Goal: Browse casually

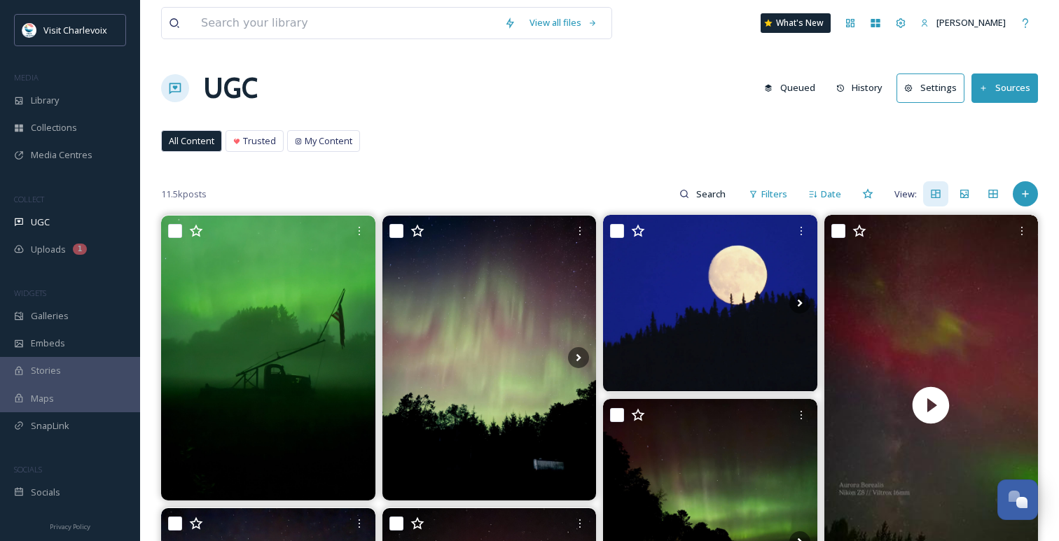
scroll to position [4552, 0]
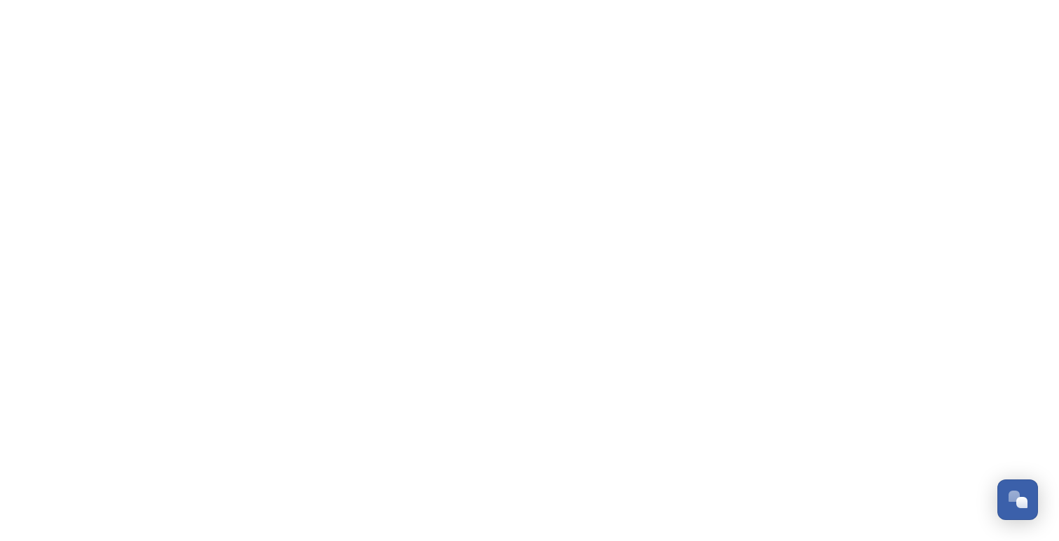
scroll to position [4552, 0]
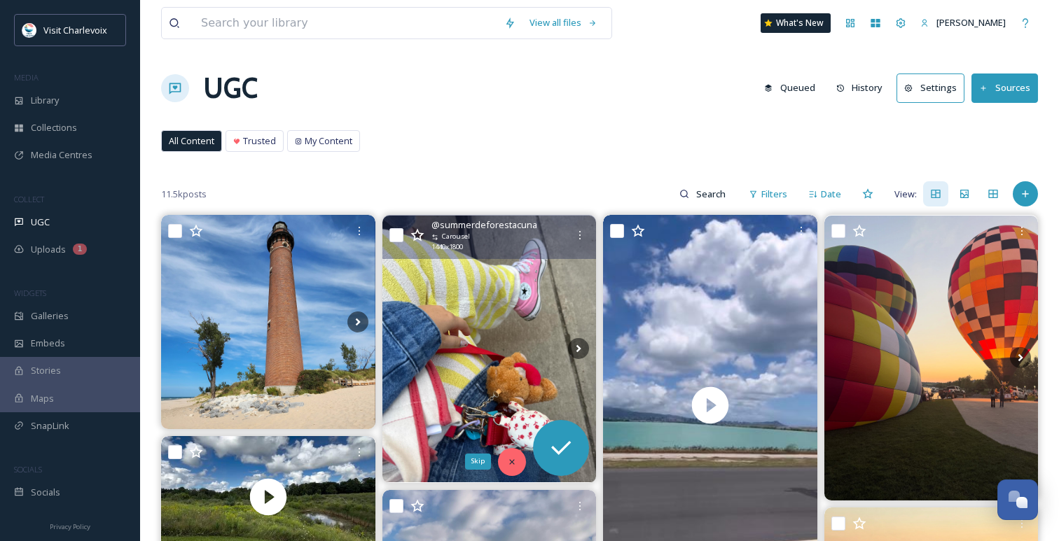
click at [508, 463] on icon at bounding box center [512, 462] width 10 height 10
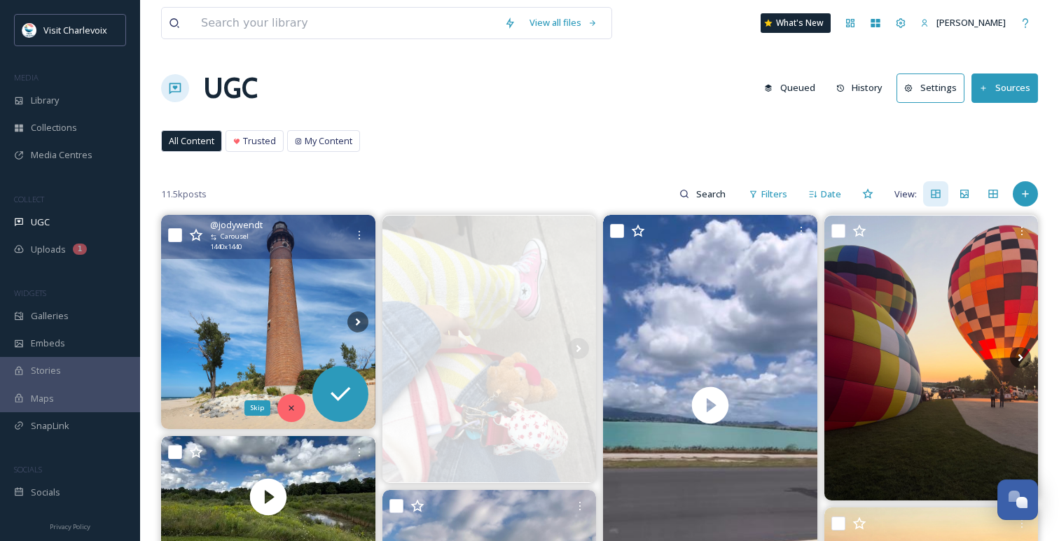
click at [287, 410] on icon at bounding box center [291, 408] width 10 height 10
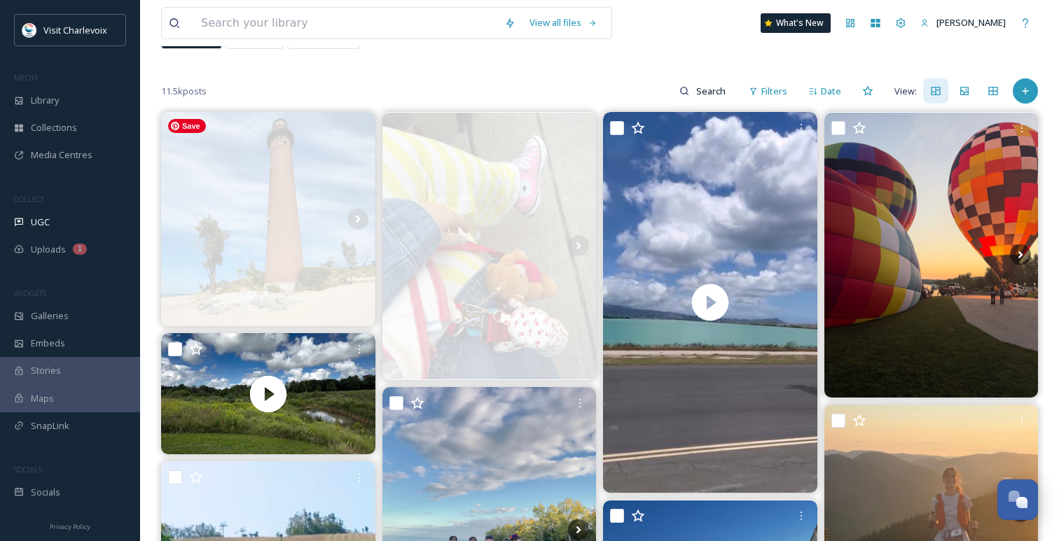
scroll to position [127, 0]
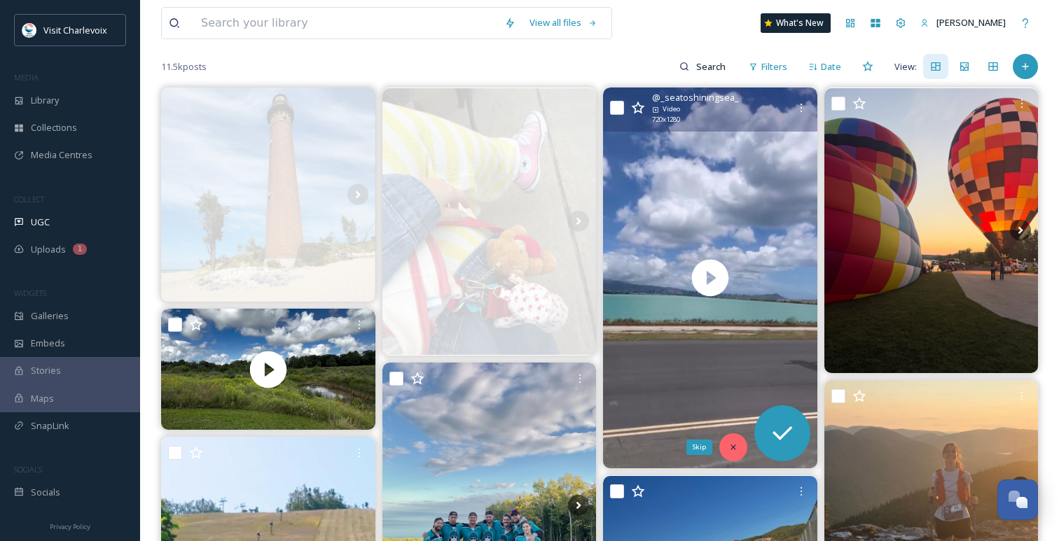
click at [725, 445] on div "Skip" at bounding box center [733, 447] width 28 height 28
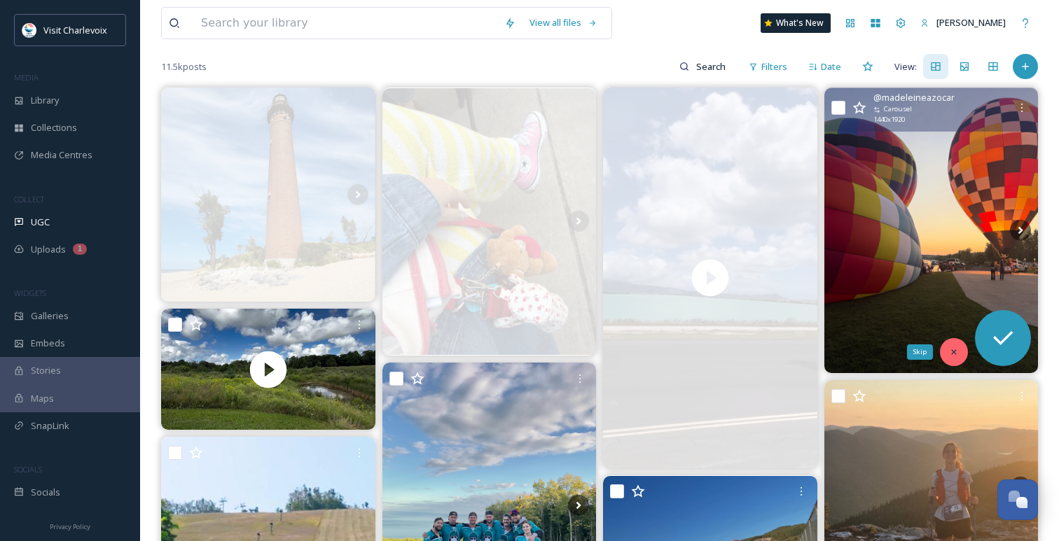
click at [961, 353] on div "Skip" at bounding box center [954, 352] width 28 height 28
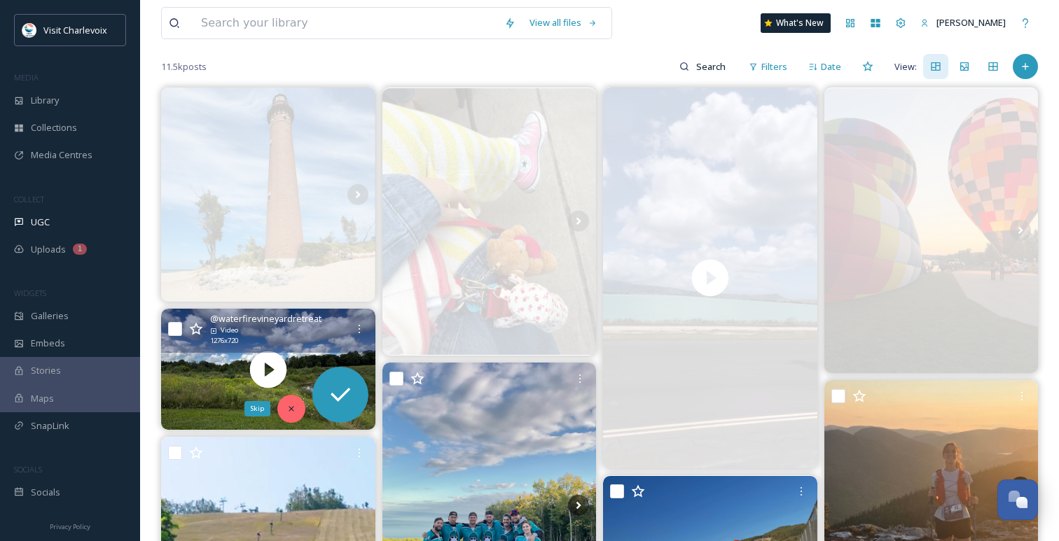
click at [291, 403] on div "Skip" at bounding box center [291, 409] width 28 height 28
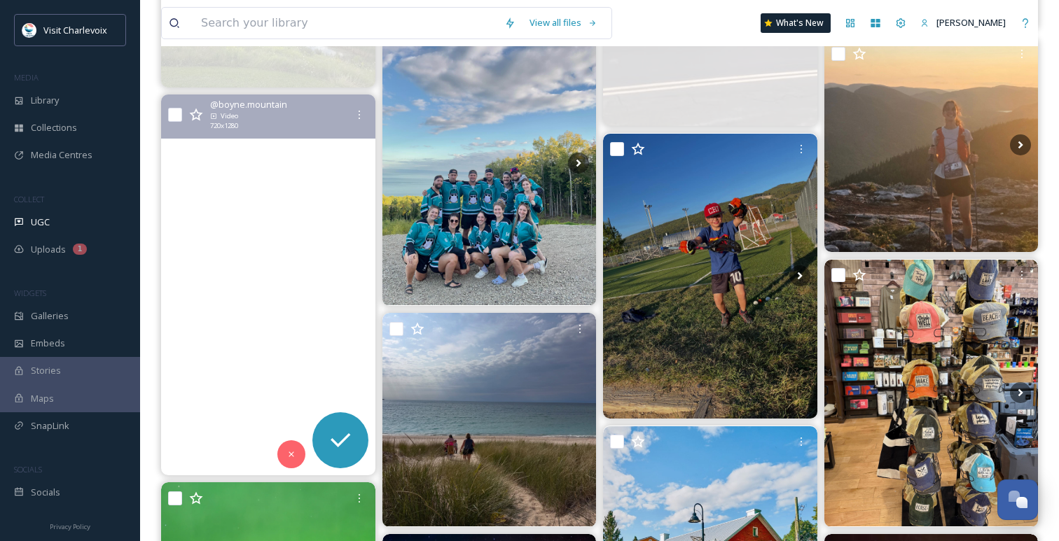
scroll to position [478, 0]
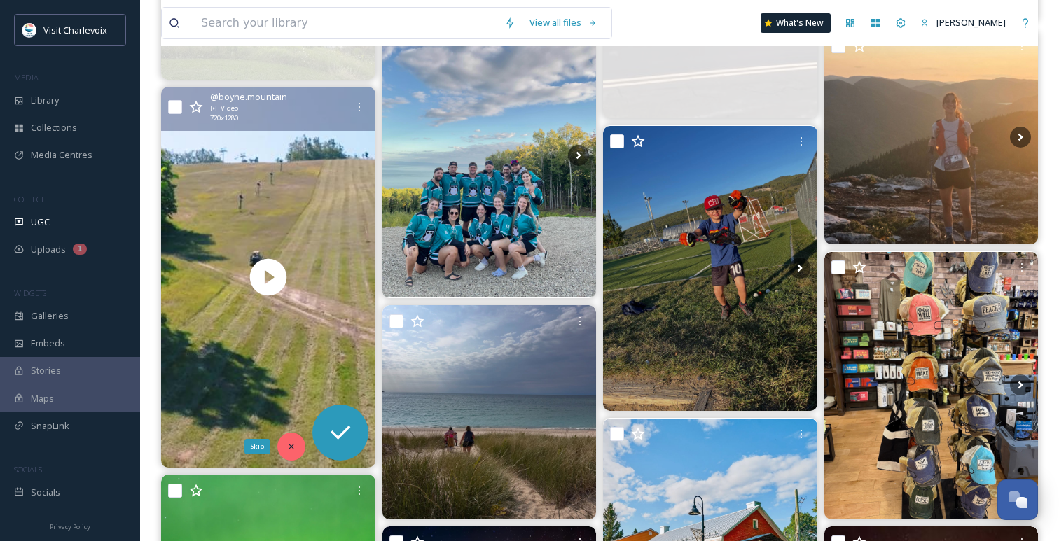
click at [286, 449] on icon at bounding box center [291, 447] width 10 height 10
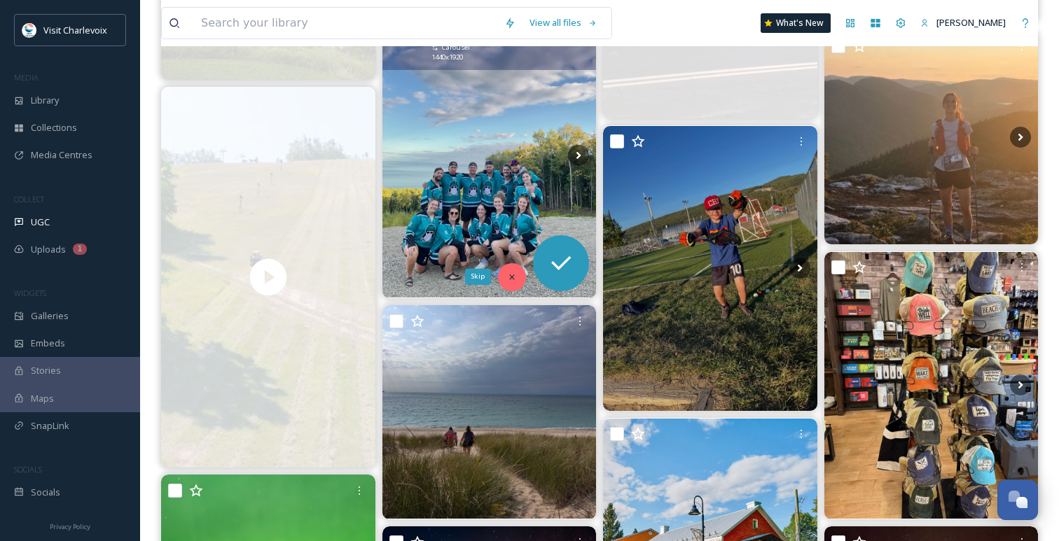
click at [510, 279] on icon at bounding box center [512, 277] width 10 height 10
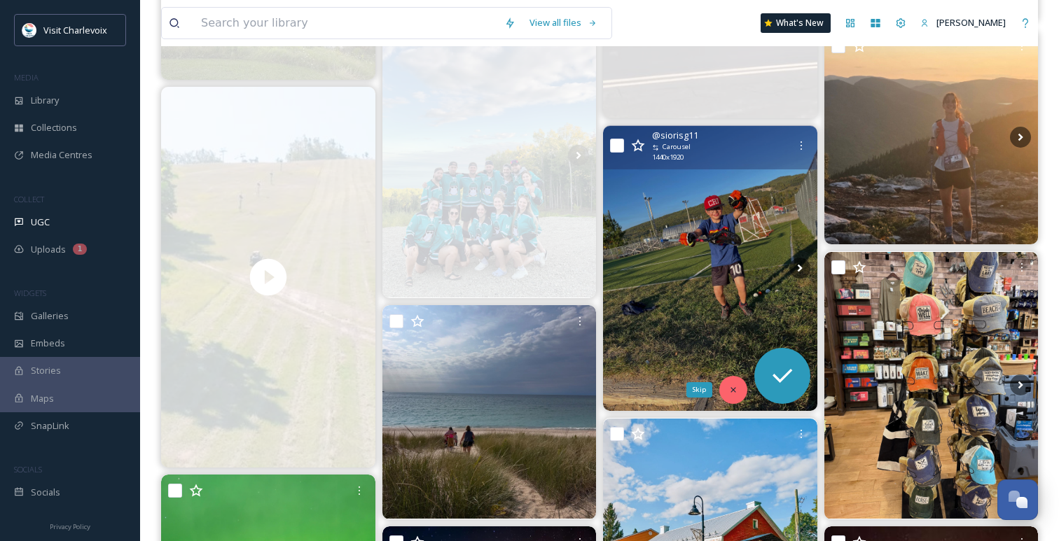
click at [725, 389] on div "Skip" at bounding box center [733, 390] width 28 height 28
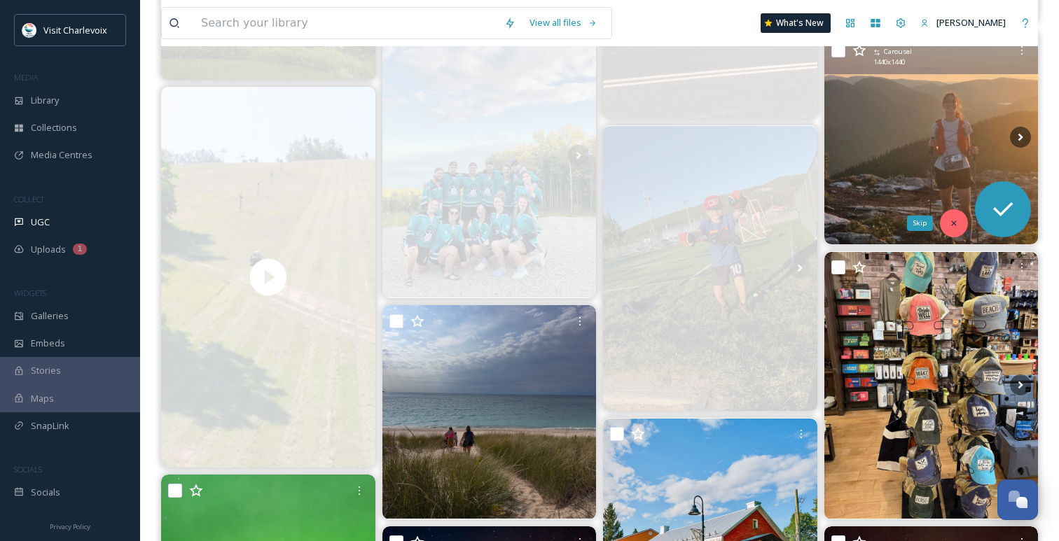
click at [954, 221] on icon at bounding box center [954, 223] width 10 height 10
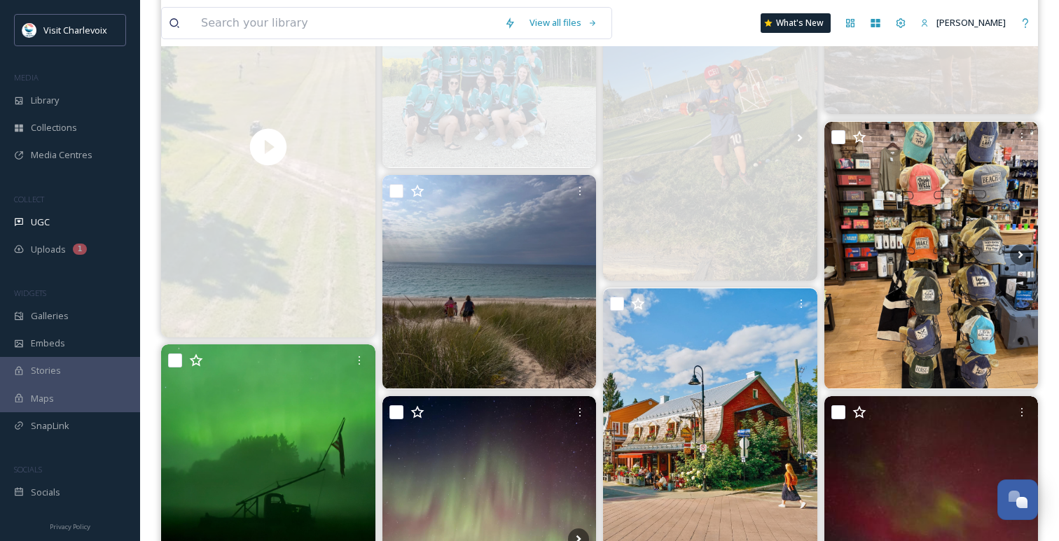
scroll to position [649, 0]
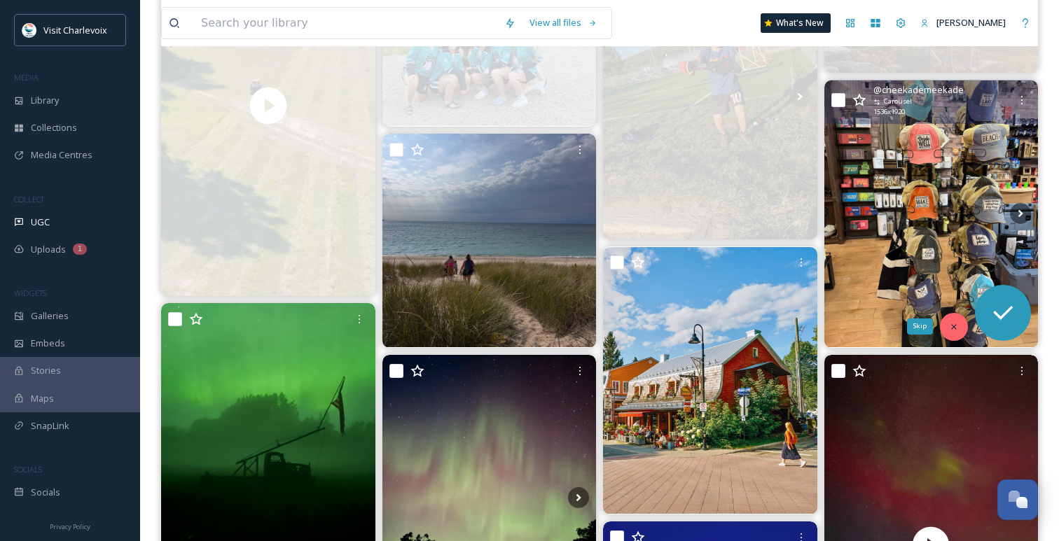
click at [956, 326] on icon at bounding box center [954, 327] width 10 height 10
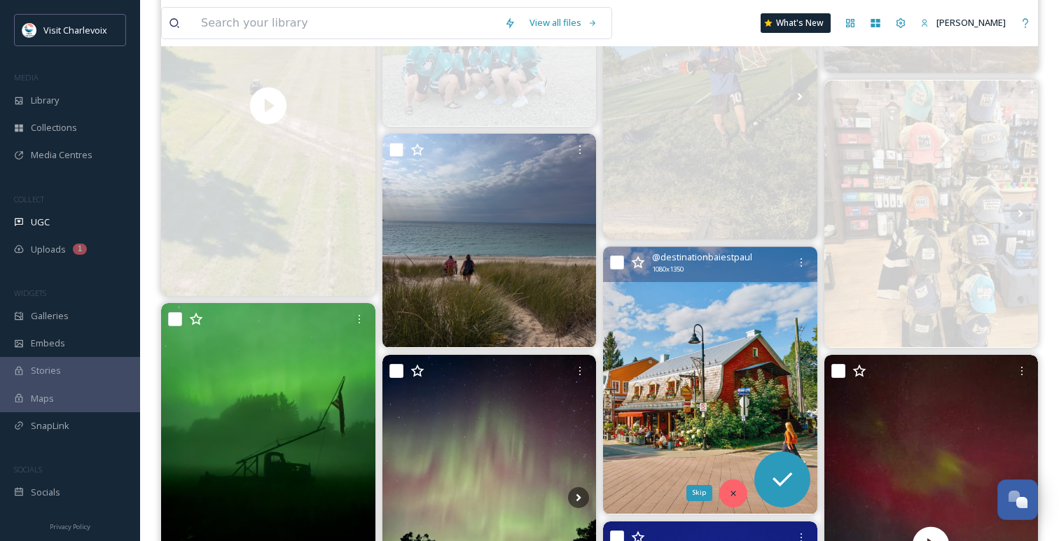
click at [725, 494] on div "Skip" at bounding box center [733, 494] width 28 height 28
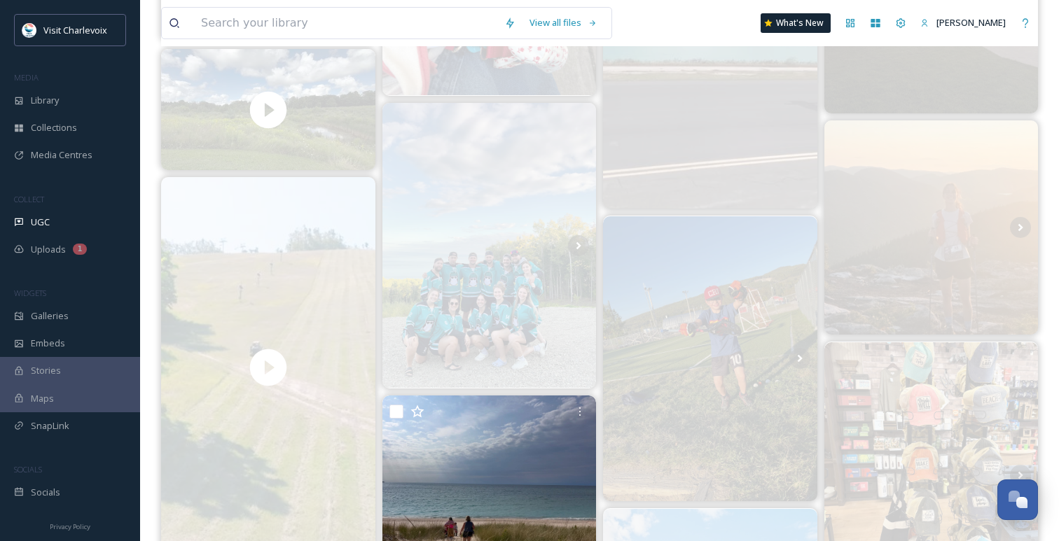
scroll to position [331, 0]
